Goal: Task Accomplishment & Management: Complete application form

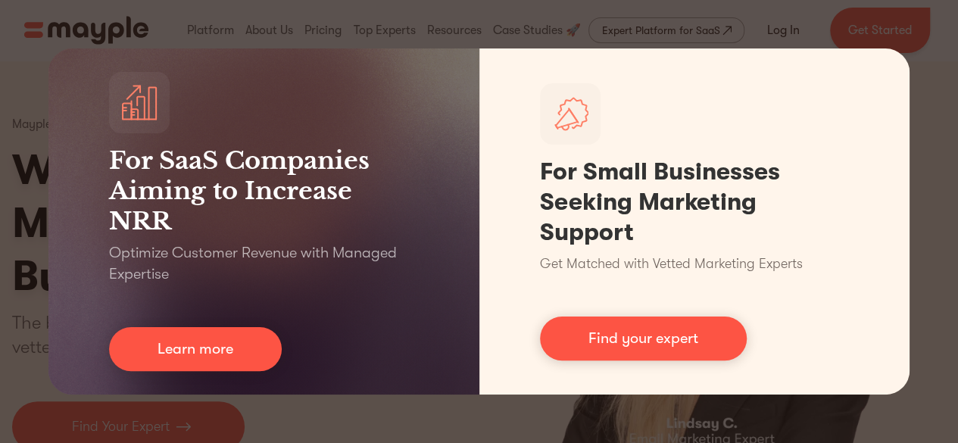
click at [733, 422] on div "For SaaS Companies Aiming to Increase NRR Optimize Customer Revenue with Manage…" at bounding box center [479, 221] width 958 height 443
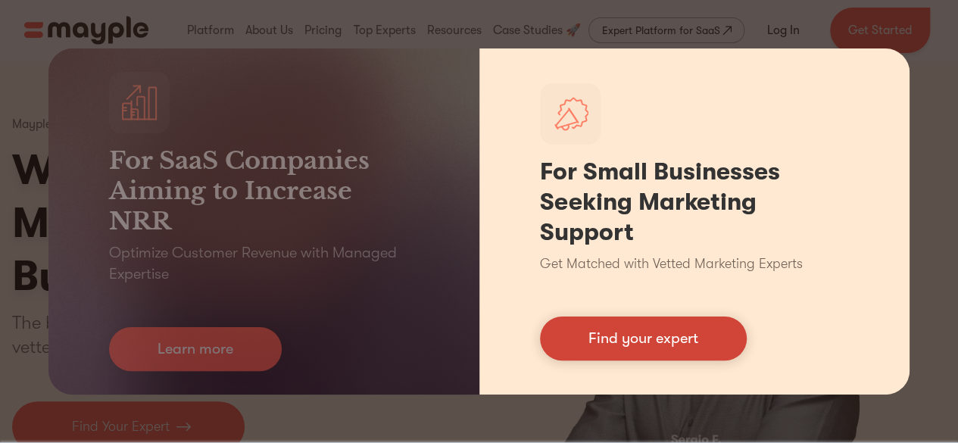
click at [670, 352] on link "Find your expert" at bounding box center [643, 339] width 207 height 44
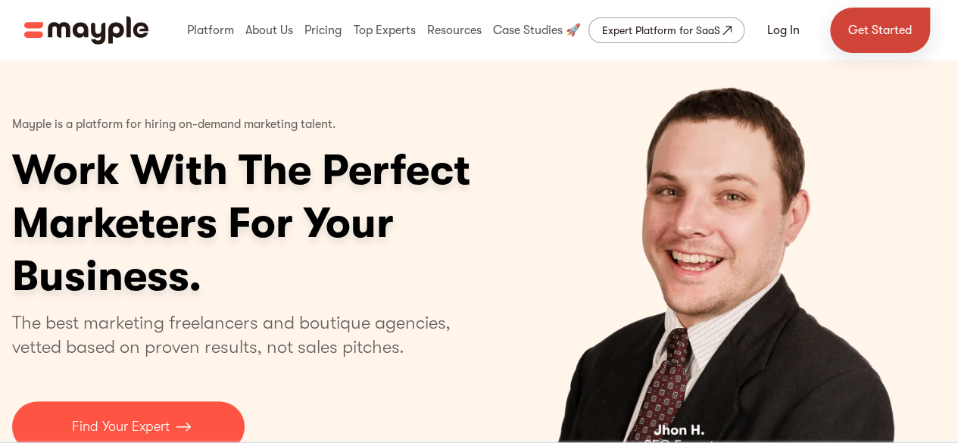
click at [858, 21] on link "Get Started" at bounding box center [880, 30] width 100 height 45
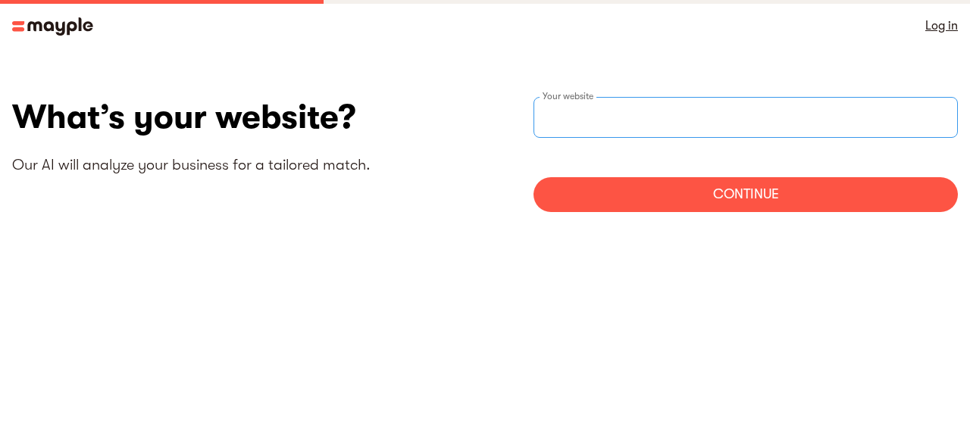
click at [633, 123] on input "websiteStep" at bounding box center [745, 117] width 424 height 41
click at [947, 28] on link "Log in" at bounding box center [941, 25] width 33 height 21
click at [589, 134] on input "websiteStep" at bounding box center [745, 117] width 424 height 41
paste input "Hey Matt, We would like to schedule a Google Meet/Zoom call to learn more about…"
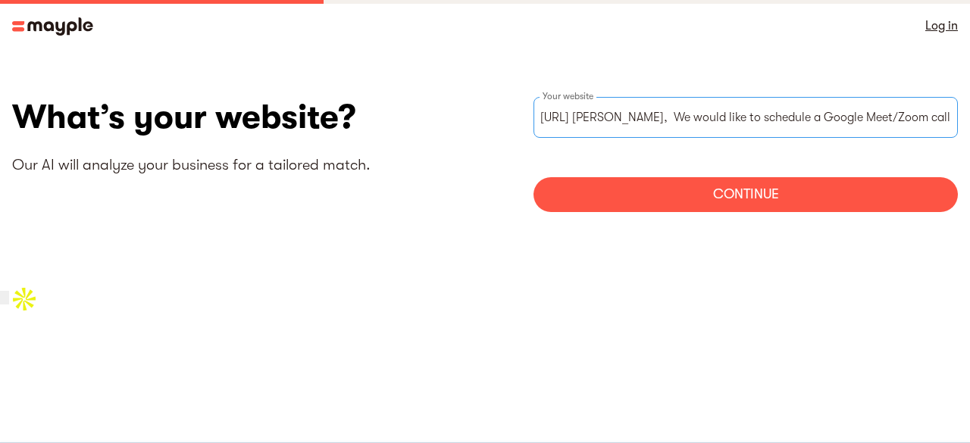
click at [833, 127] on input "https://Hey Matt, We would like to schedule a Google Meet/Zoom call to learn mo…" at bounding box center [745, 117] width 424 height 41
click at [955, 122] on input "https://Meet/Zoom call to learn more about the pricing of your services, learn …" at bounding box center [745, 117] width 424 height 41
click at [948, 117] on input "https://Meet/Zoom call to learn more about the pricing of your services, learn …" at bounding box center [745, 117] width 424 height 41
click at [948, 117] on input "https://n how we can refer out leads/prospects/clients to each other for a 10-3…" at bounding box center [745, 117] width 424 height 41
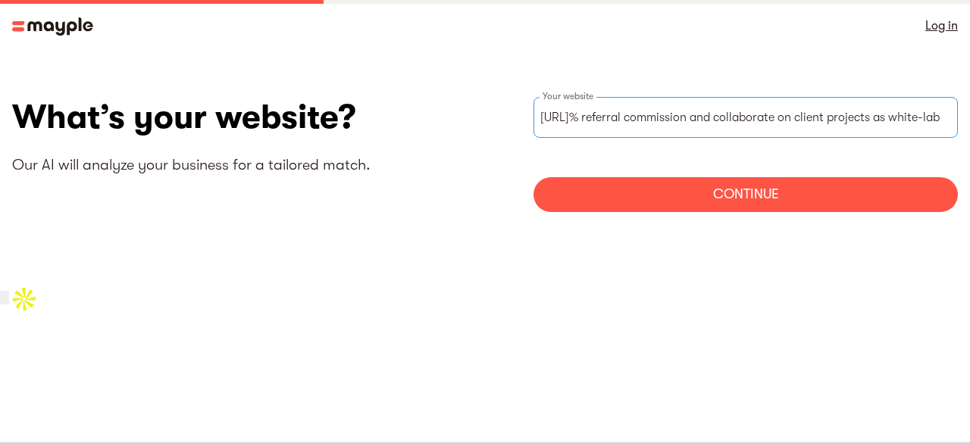
click at [948, 117] on input "https://30% referral commission and collaborate on client projects as white-lab" at bounding box center [745, 117] width 424 height 41
click at [834, 127] on input "ab" at bounding box center [745, 117] width 424 height 41
type input "a"
paste input "http://PayAfterServices.com"
type input "https://PayAfterServices.com"
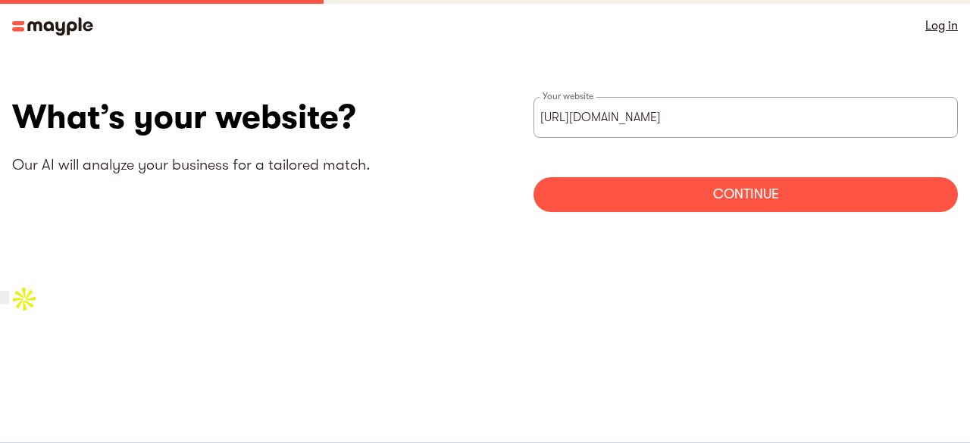
click at [651, 205] on div "Continue" at bounding box center [745, 194] width 424 height 35
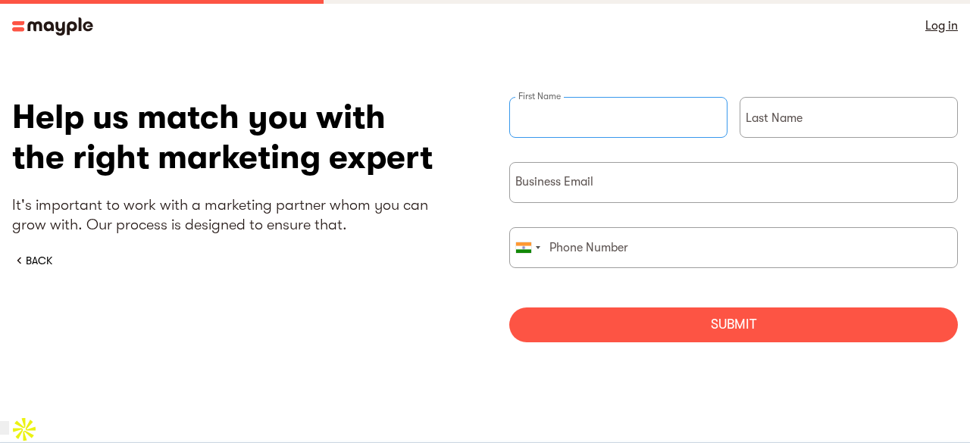
click at [611, 122] on input "briefForm" at bounding box center [618, 117] width 218 height 41
type input "Harry"
click at [783, 124] on input "briefForm" at bounding box center [848, 117] width 218 height 41
type input "from PayAfterServices.com"
click at [718, 187] on input "briefForm" at bounding box center [733, 182] width 449 height 41
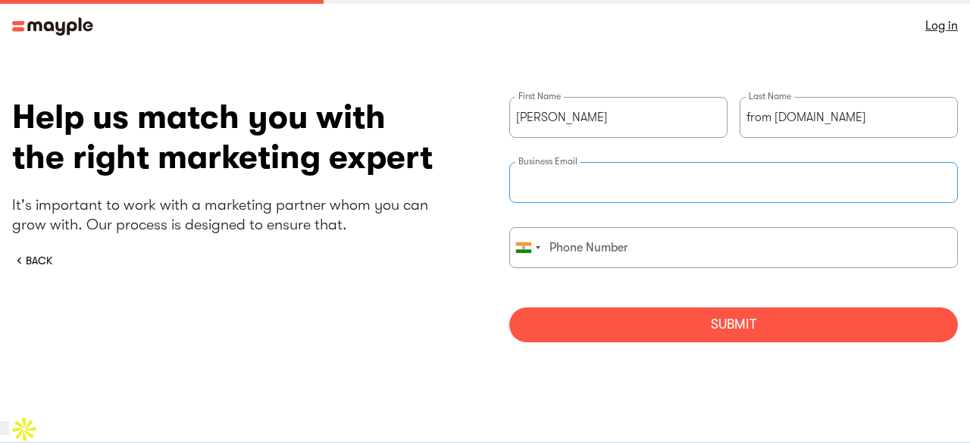
type input "contact@payafterservices.com"
click at [674, 252] on input "briefForm" at bounding box center [733, 247] width 449 height 41
paste input "+19292982208"
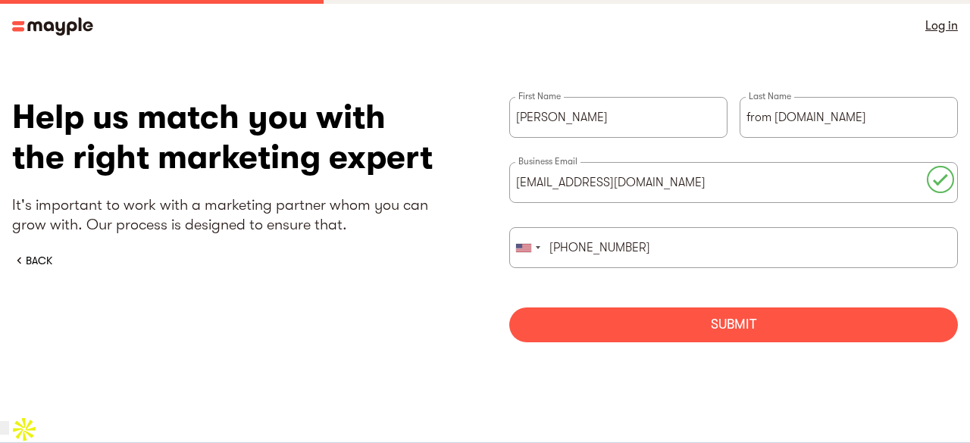
click at [593, 317] on div "Submit" at bounding box center [733, 325] width 449 height 35
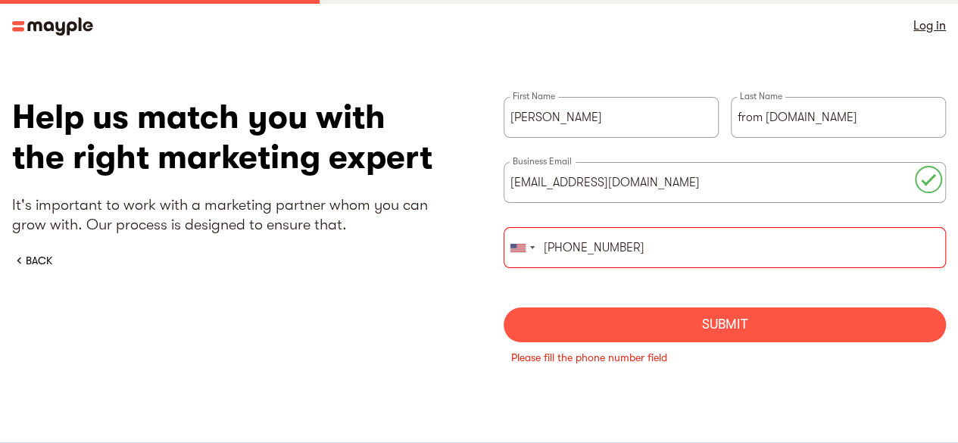
click at [553, 249] on input "+19292982208" at bounding box center [725, 247] width 443 height 41
click at [601, 328] on div "Submit" at bounding box center [725, 325] width 443 height 35
click at [639, 234] on input "+19292982208" at bounding box center [725, 247] width 443 height 41
type input "+"
paste input "+19292982208"
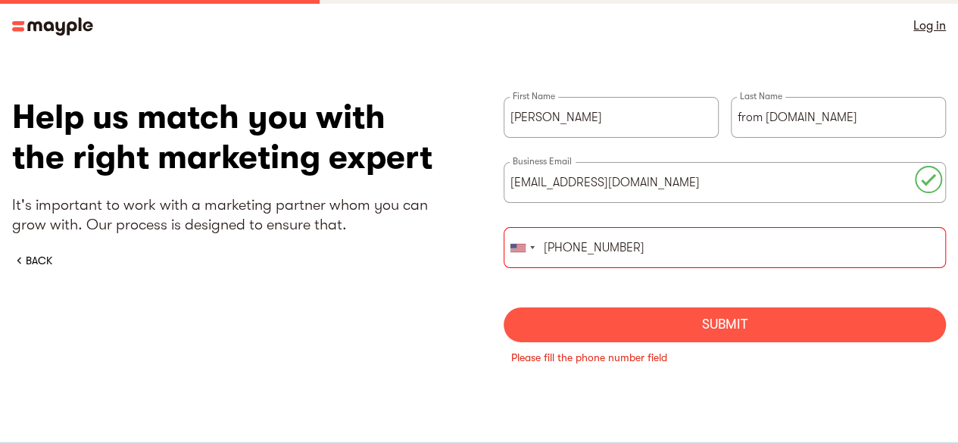
click at [554, 246] on input "+19292982208" at bounding box center [725, 247] width 443 height 41
click at [636, 324] on div "Submit" at bounding box center [725, 325] width 443 height 35
click at [558, 249] on input "+1 9292982208" at bounding box center [725, 247] width 443 height 41
click at [607, 248] on input "+1 (929) 2982208" at bounding box center [725, 247] width 443 height 41
click at [646, 330] on div "Submit" at bounding box center [725, 325] width 443 height 35
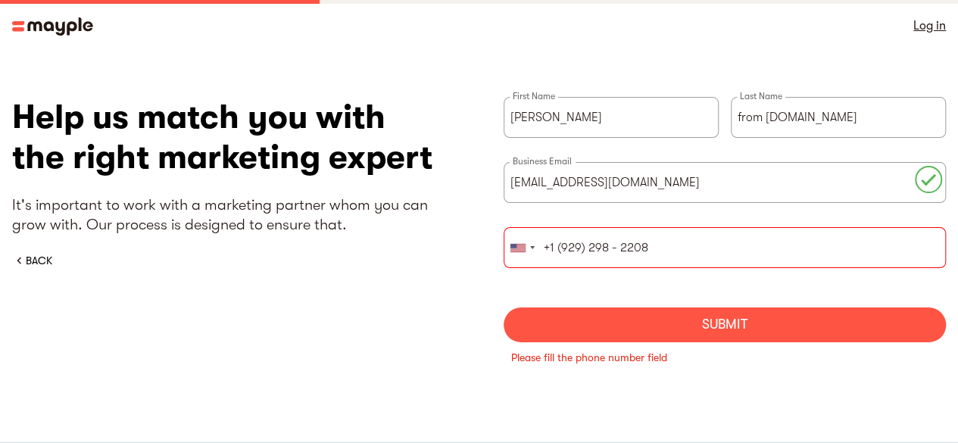
click at [646, 330] on div "Submit" at bounding box center [725, 325] width 443 height 35
click at [735, 336] on div "Submit" at bounding box center [725, 325] width 443 height 35
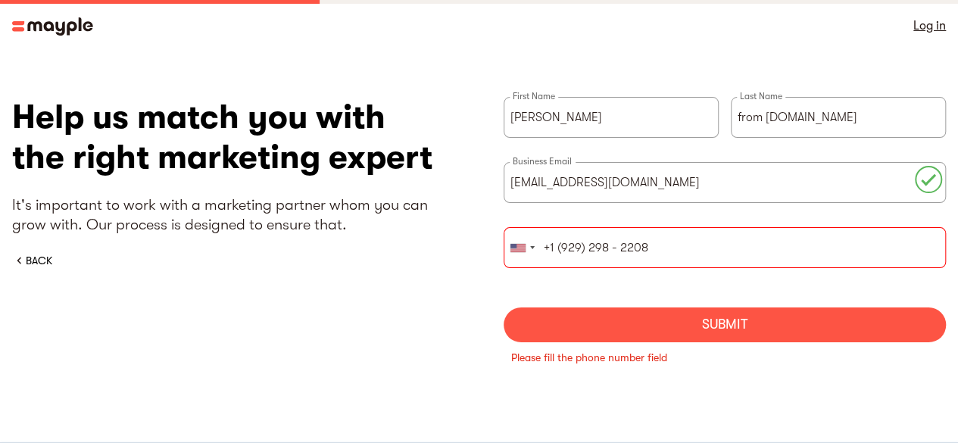
click at [735, 336] on div "Submit" at bounding box center [725, 325] width 443 height 35
click at [674, 245] on input "+1 (929) 298 - 2208" at bounding box center [725, 247] width 443 height 41
type input "+"
paste input "+19292982208"
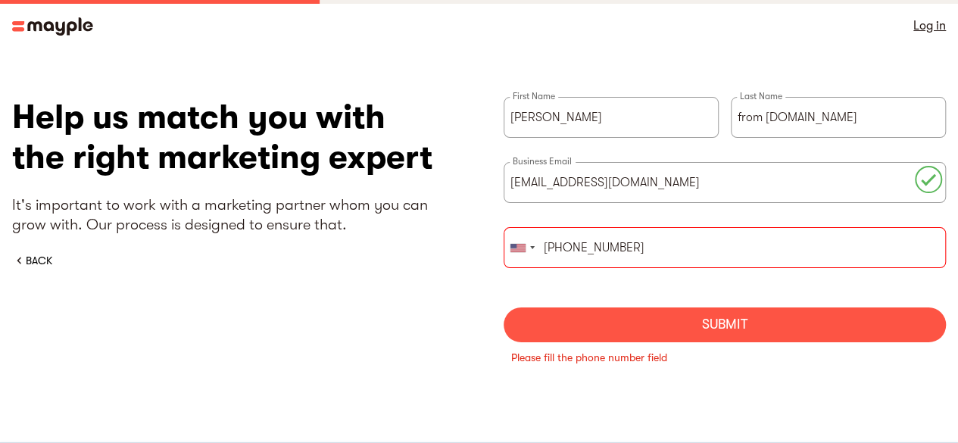
click at [554, 248] on input "+19292982208" at bounding box center [725, 247] width 443 height 41
type input "+19292982208"
click at [658, 323] on div "Submit" at bounding box center [725, 325] width 443 height 35
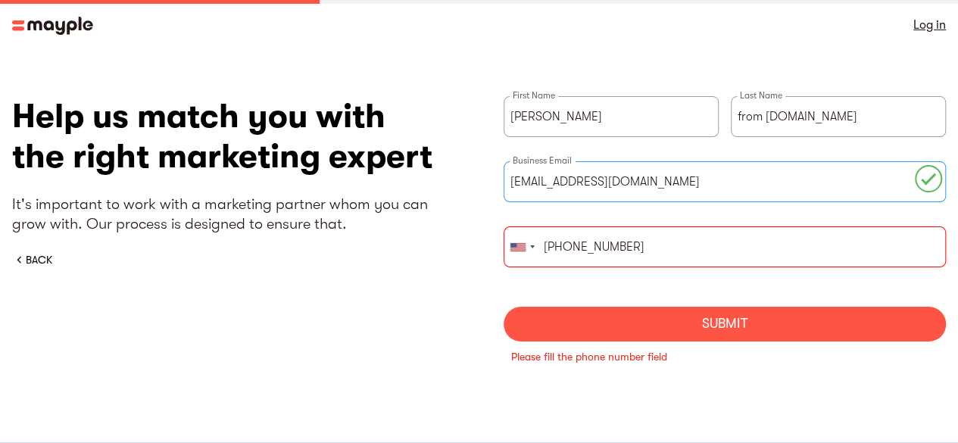
click at [698, 177] on input "contact@payafterservices.com" at bounding box center [725, 181] width 443 height 41
click at [755, 325] on div "Submit" at bounding box center [725, 324] width 443 height 35
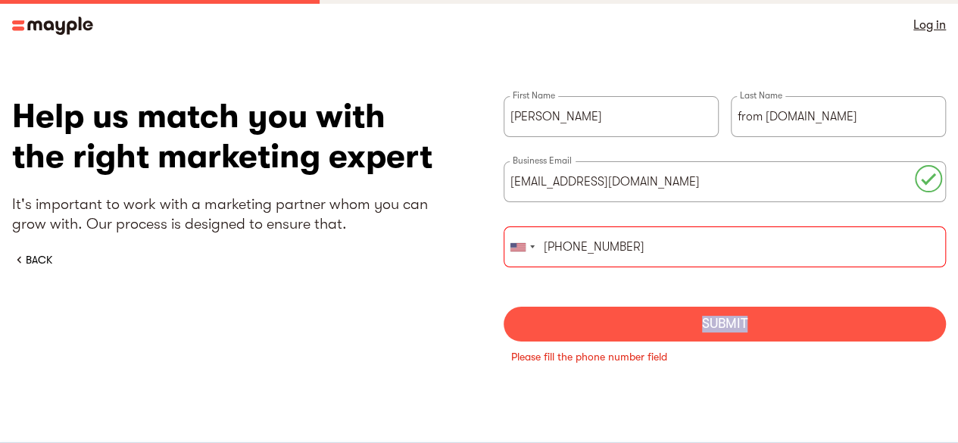
click at [755, 325] on div "Submit" at bounding box center [725, 324] width 443 height 35
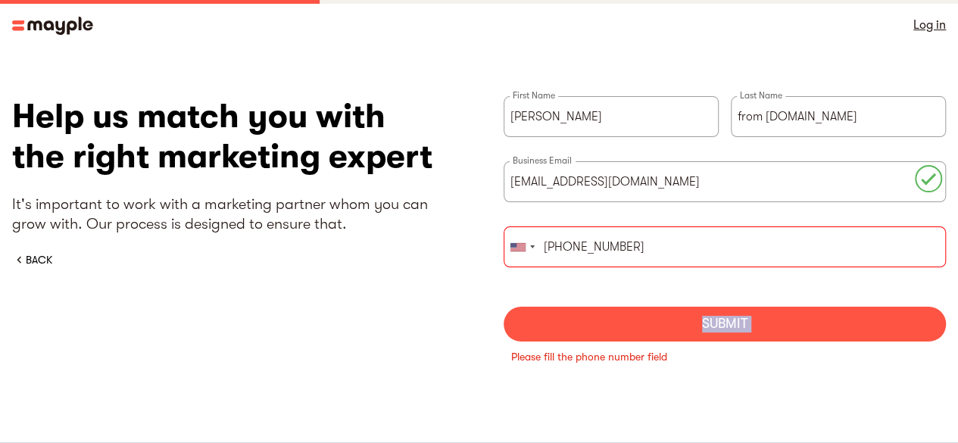
click at [755, 325] on div "Submit" at bounding box center [725, 324] width 443 height 35
click at [804, 389] on section "What’s your website? Our AI will analyze your business for a tailored match. ht…" at bounding box center [479, 240] width 958 height 378
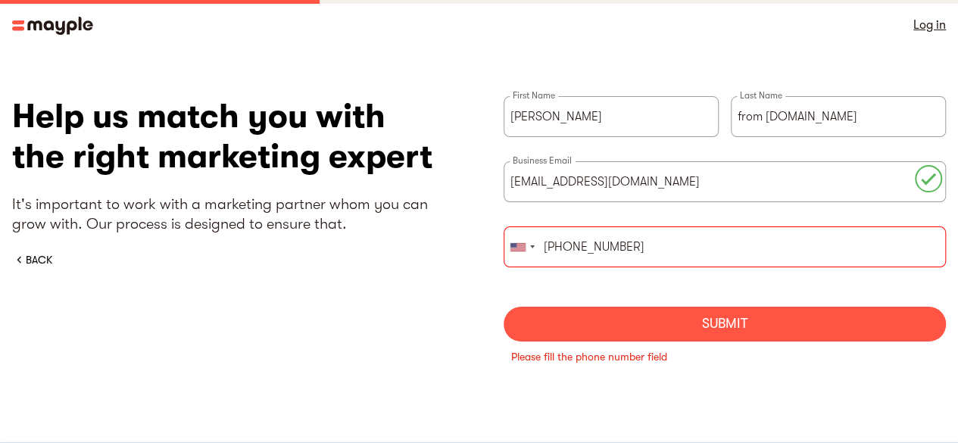
scroll to position [0, 0]
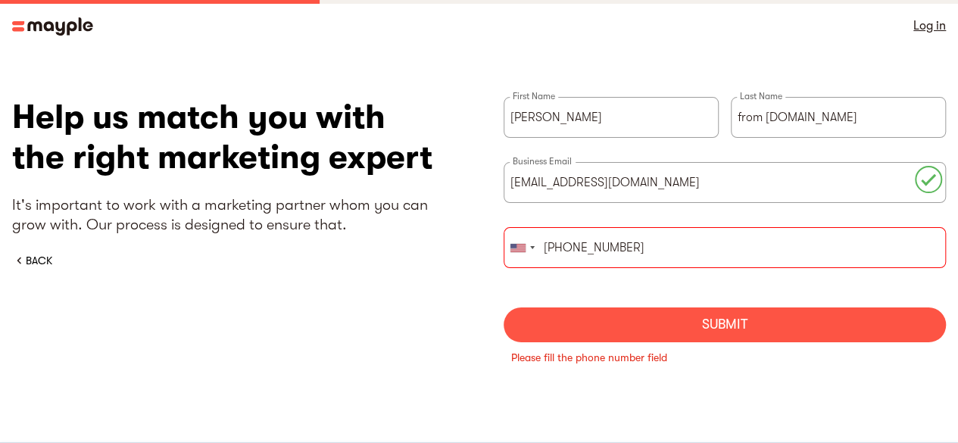
drag, startPoint x: 543, startPoint y: 252, endPoint x: 648, endPoint y: 246, distance: 104.7
click at [648, 246] on input "+19292982208" at bounding box center [725, 247] width 443 height 41
paste input "+19292982208"
click at [552, 248] on input "+19292982208" at bounding box center [725, 247] width 443 height 41
click at [555, 255] on input "+19292982208" at bounding box center [725, 247] width 443 height 41
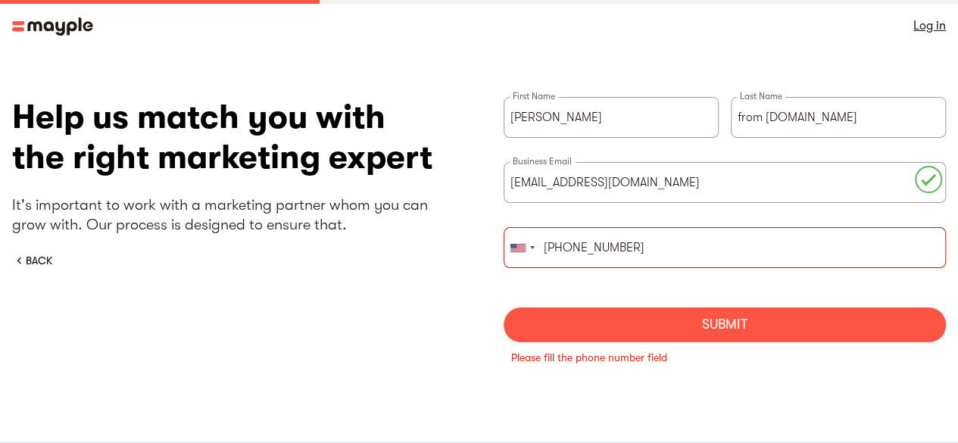
click at [603, 337] on div "Submit" at bounding box center [725, 325] width 443 height 35
click at [709, 317] on div "Submit" at bounding box center [725, 325] width 443 height 35
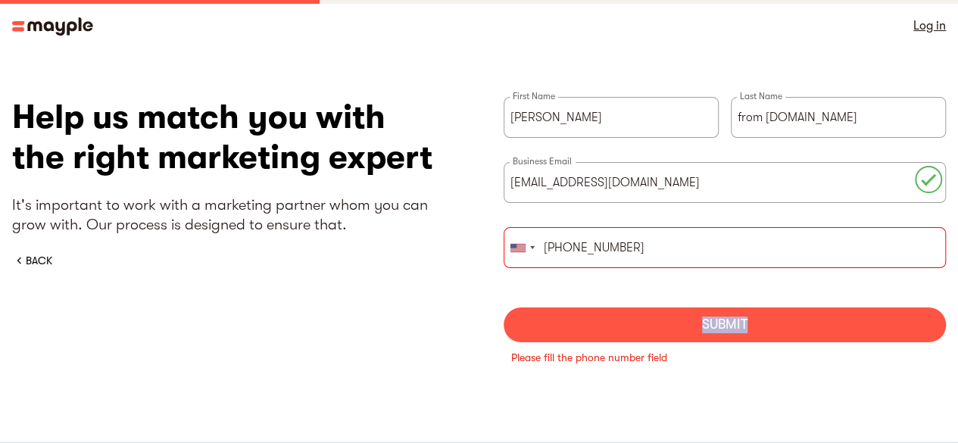
click at [709, 317] on div "Submit" at bounding box center [725, 325] width 443 height 35
click at [655, 260] on input "+19292982208" at bounding box center [725, 247] width 443 height 41
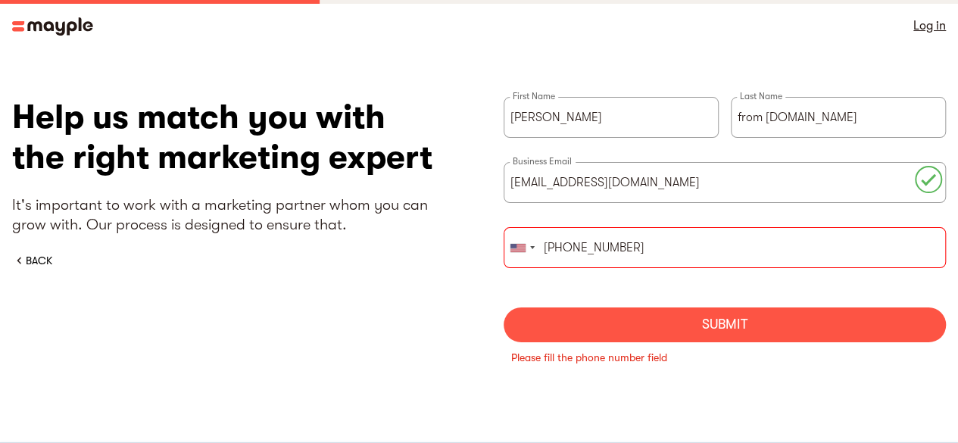
click at [702, 320] on div "Submit" at bounding box center [725, 325] width 443 height 35
click at [657, 325] on div "Submit" at bounding box center [725, 325] width 443 height 35
click at [646, 257] on input "+19292982208" at bounding box center [725, 247] width 443 height 41
type input "+19292982208"
click at [651, 336] on div "Submit" at bounding box center [725, 325] width 443 height 35
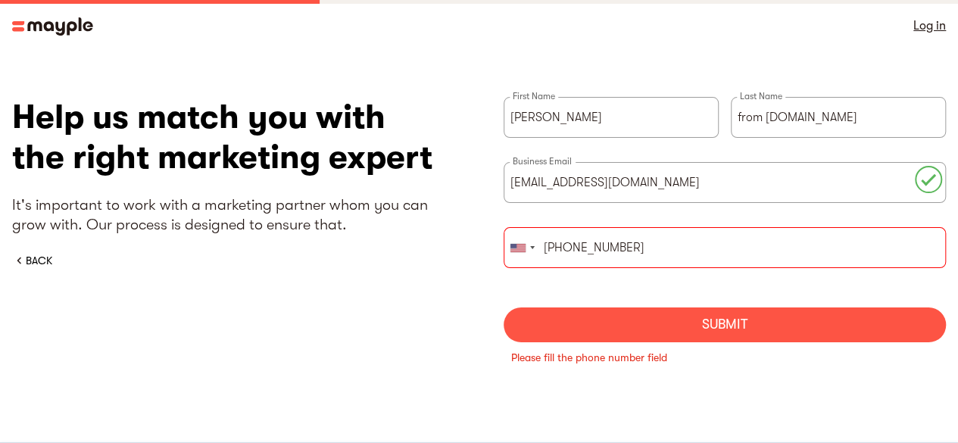
click at [651, 336] on div "Submit" at bounding box center [725, 325] width 443 height 35
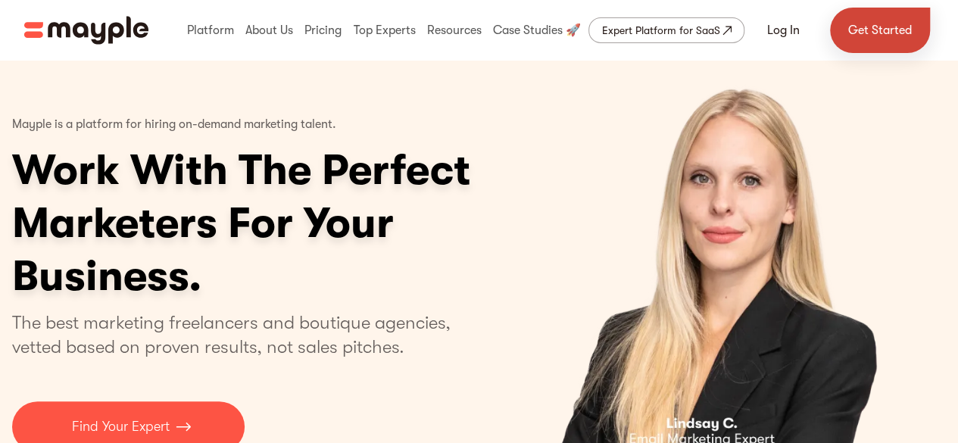
click at [861, 30] on link "Get Started" at bounding box center [880, 30] width 100 height 45
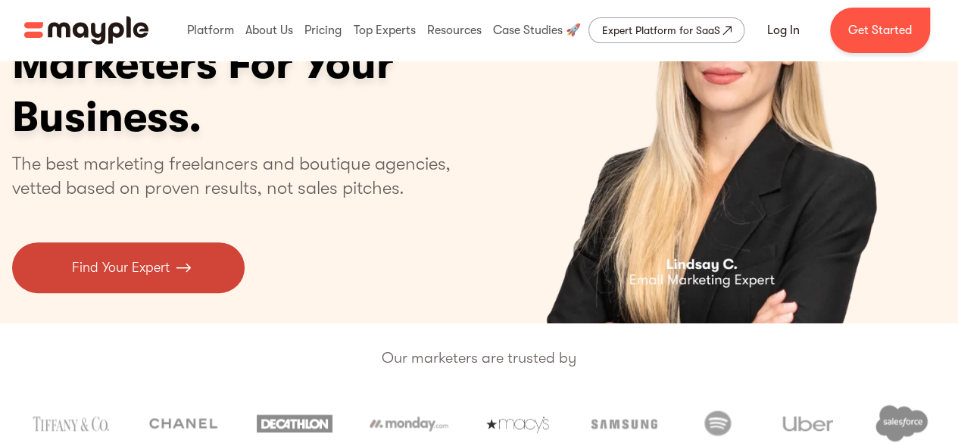
click at [159, 286] on link "Find Your Expert" at bounding box center [128, 267] width 233 height 51
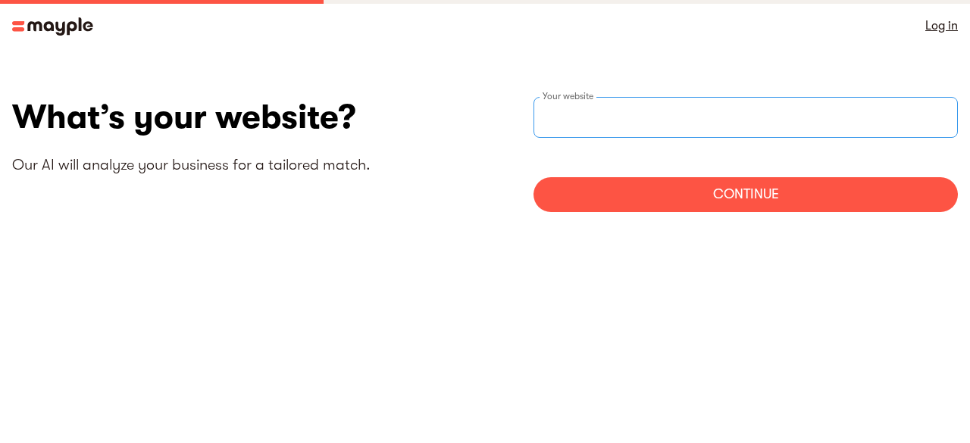
click at [629, 117] on input "websiteStep" at bounding box center [745, 117] width 424 height 41
type input "https://PayAfterServices.com"
click at [685, 198] on div "Continue" at bounding box center [745, 194] width 424 height 35
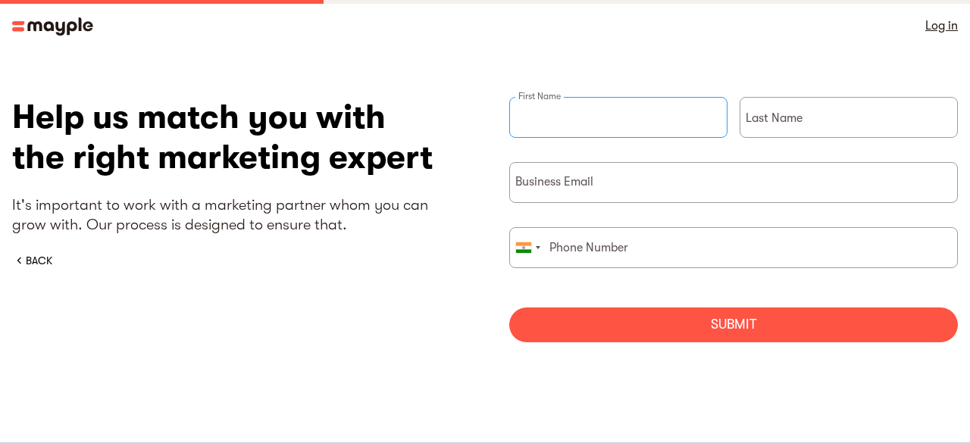
click at [633, 134] on input "briefForm" at bounding box center [618, 117] width 218 height 41
type input "Harry"
click at [756, 101] on div "Last Name" at bounding box center [848, 129] width 218 height 65
type input "from PayAfterServices.com"
click at [737, 190] on input "briefForm" at bounding box center [733, 182] width 449 height 41
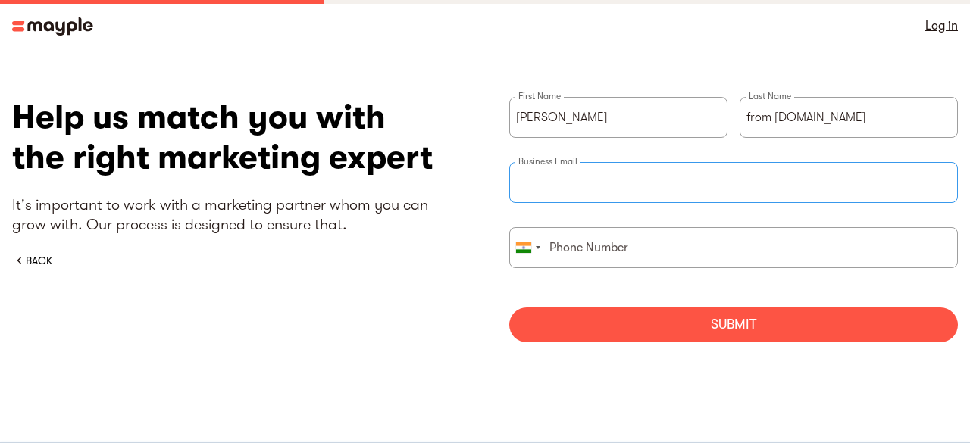
type input "[EMAIL_ADDRESS][DOMAIN_NAME]"
click at [656, 255] on input "briefForm" at bounding box center [733, 247] width 449 height 41
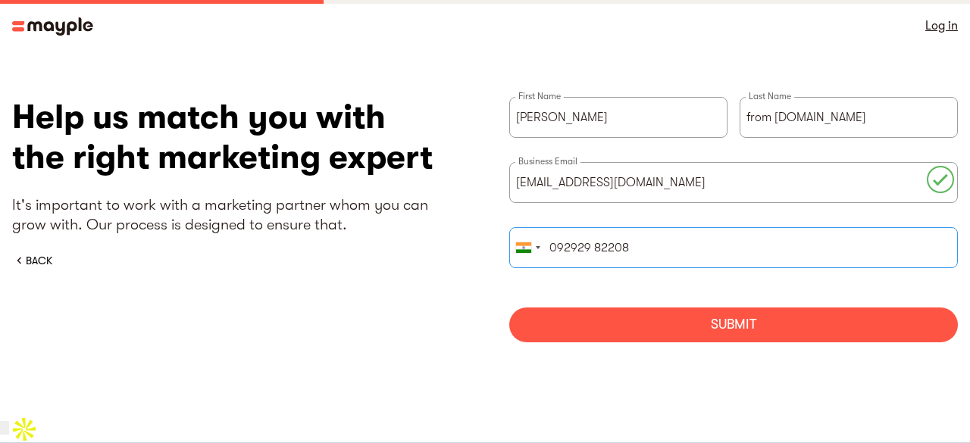
click at [553, 248] on input "092929 82208" at bounding box center [733, 247] width 449 height 41
click at [674, 248] on input "092929 82208" at bounding box center [733, 247] width 449 height 41
type input "0"
paste input "+19292982208"
type input "+19292982208"
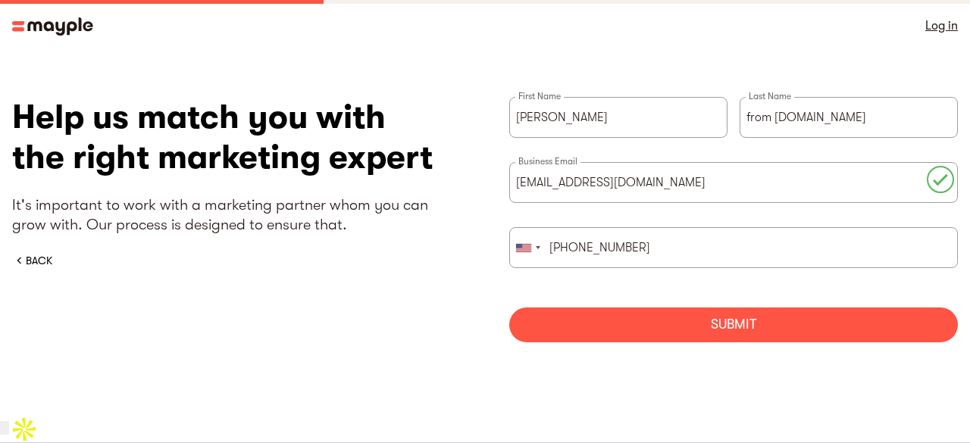
click at [698, 338] on div "Submit" at bounding box center [733, 325] width 449 height 35
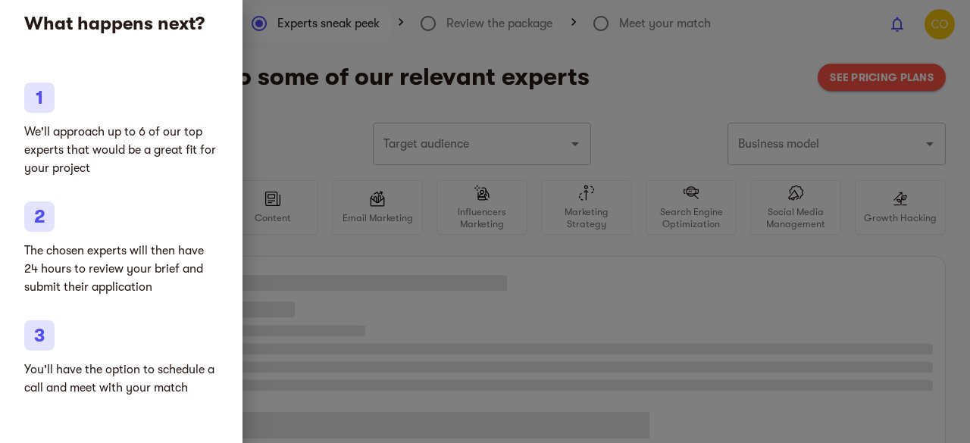
type input "Web development & design"
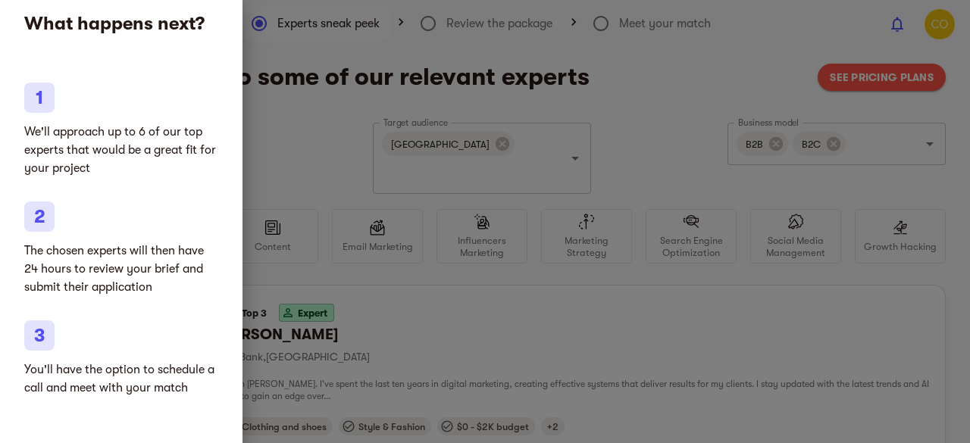
click at [300, 105] on div at bounding box center [485, 221] width 970 height 443
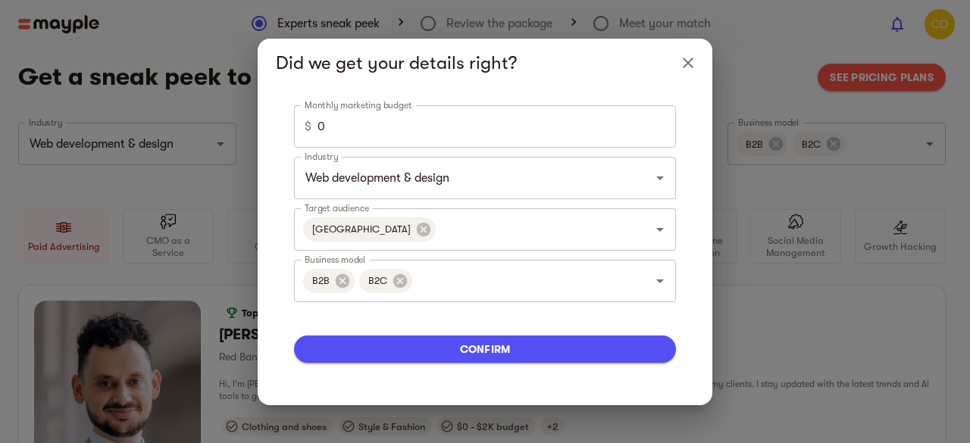
click at [300, 105] on div "$ 0 Monthly marketing budget" at bounding box center [485, 126] width 382 height 42
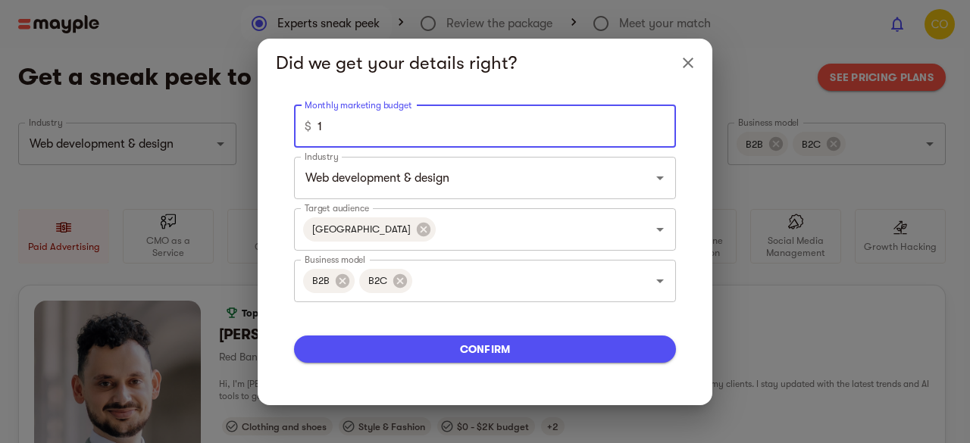
click at [658, 122] on input "1" at bounding box center [496, 126] width 358 height 42
click at [658, 122] on input "2" at bounding box center [496, 126] width 358 height 42
click at [658, 122] on input "3" at bounding box center [496, 126] width 358 height 42
click at [658, 122] on input "4" at bounding box center [496, 126] width 358 height 42
click at [658, 122] on input "5" at bounding box center [496, 126] width 358 height 42
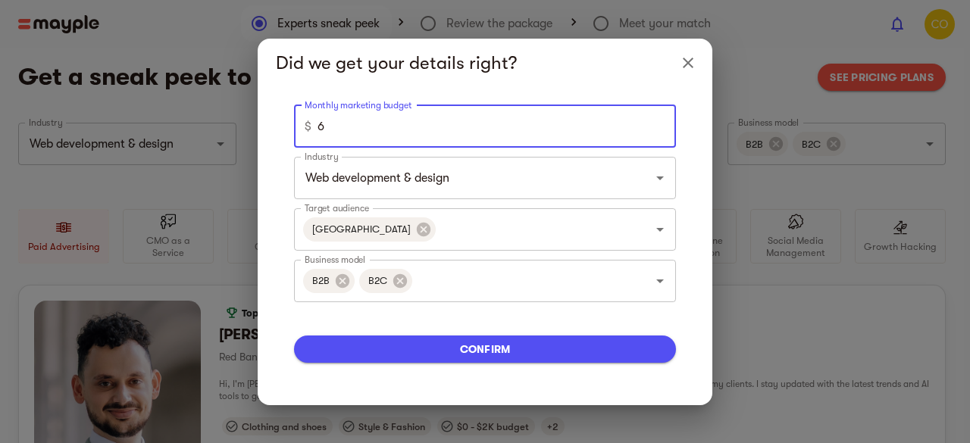
click at [658, 122] on input "6" at bounding box center [496, 126] width 358 height 42
click at [658, 122] on input "7" at bounding box center [496, 126] width 358 height 42
type input "8"
click at [658, 122] on input "8" at bounding box center [496, 126] width 358 height 42
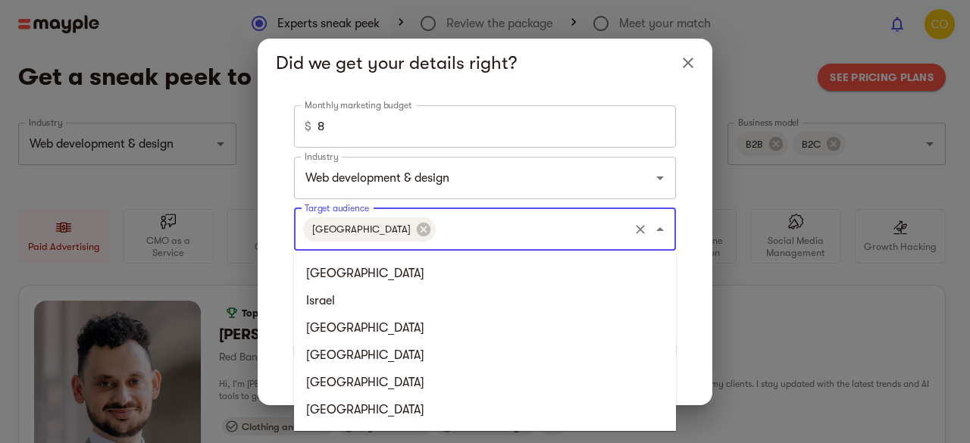
click at [573, 237] on input "Target audience" at bounding box center [532, 229] width 189 height 29
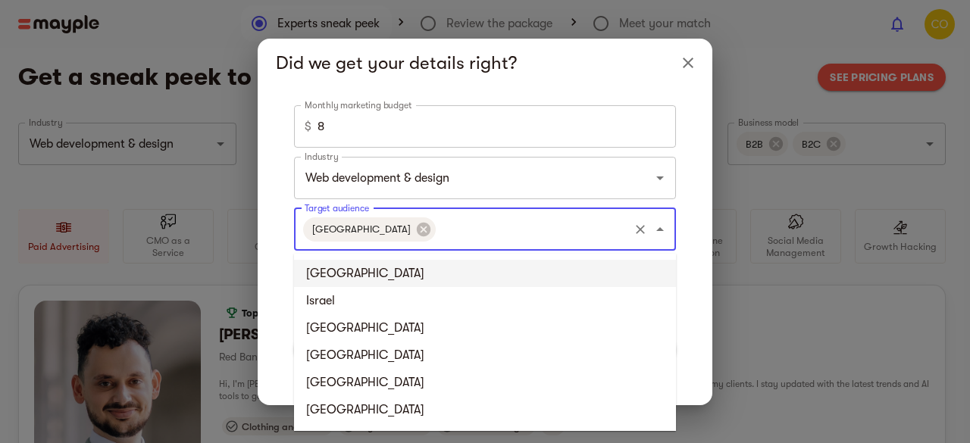
click at [562, 276] on li "United Kingdom" at bounding box center [485, 273] width 382 height 27
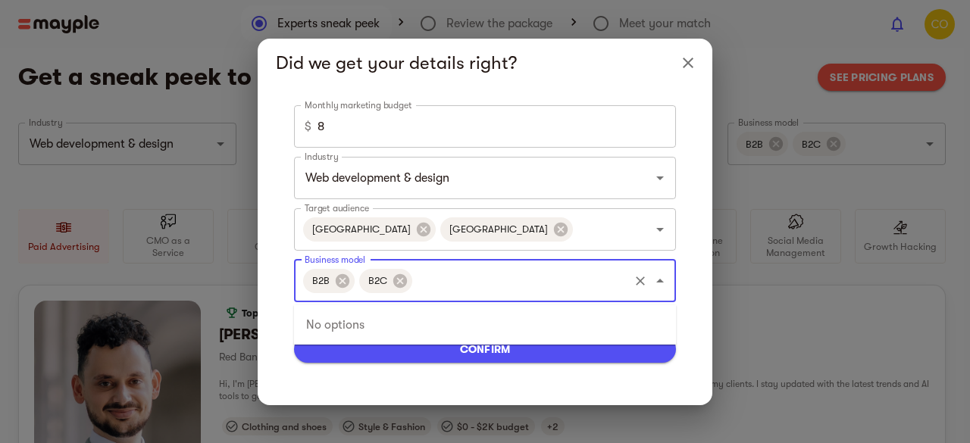
click at [555, 280] on input "Business model" at bounding box center [520, 281] width 212 height 29
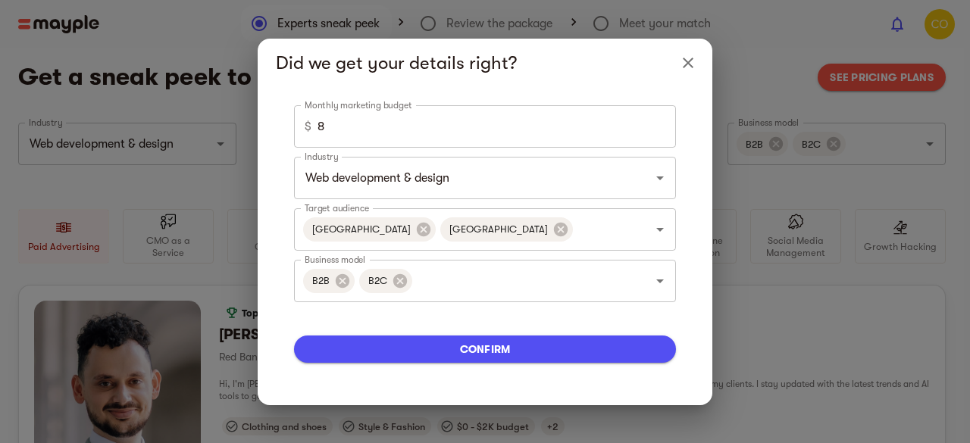
click at [652, 392] on div "Monthly marketing budget $ 8 Monthly marketing budget Industry Web development …" at bounding box center [485, 246] width 455 height 318
click at [730, 316] on div "Did we get your details right? Monthly marketing budget $ 8 Monthly marketing b…" at bounding box center [485, 221] width 970 height 443
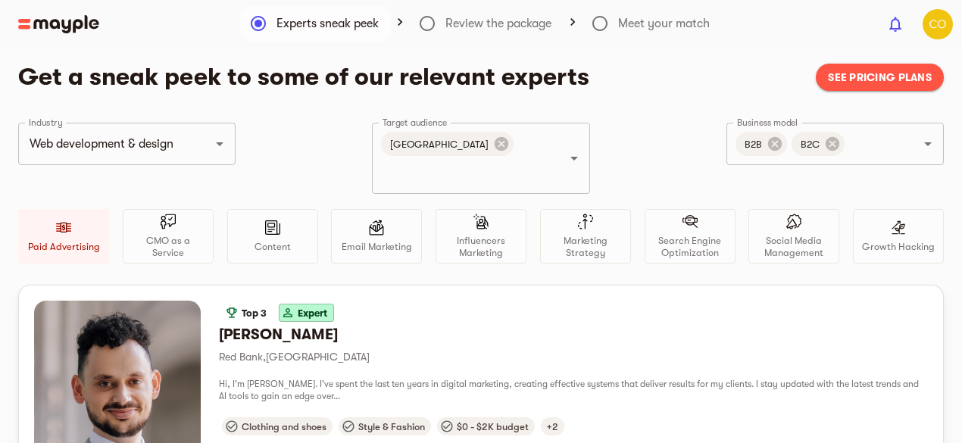
click at [599, 23] on div at bounding box center [438, 24] width 877 height 18
